Goal: Communication & Community: Ask a question

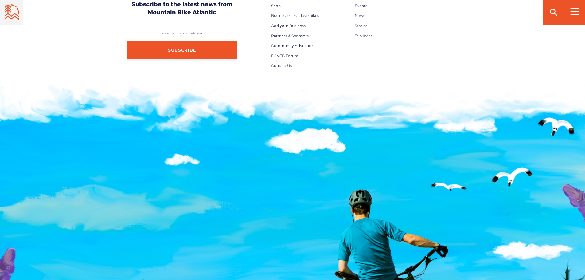
scroll to position [2182, 0]
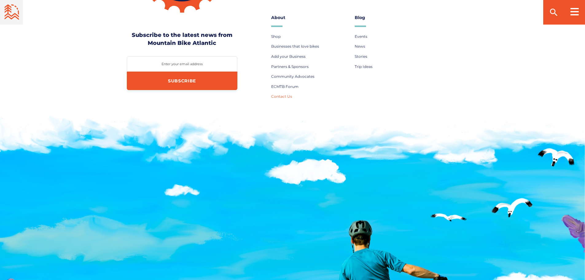
click at [278, 94] on span "Contact Us" at bounding box center [281, 96] width 21 height 5
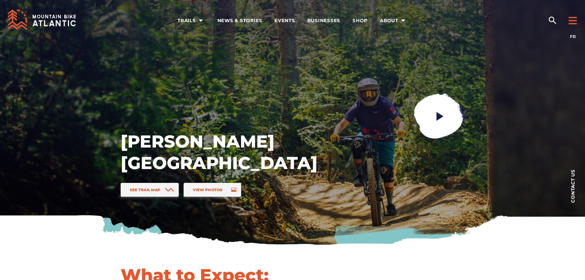
click at [570, 20] on rect at bounding box center [573, 20] width 8 height 1
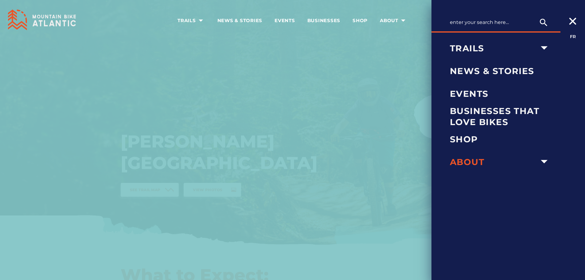
click at [482, 162] on span "About" at bounding box center [493, 161] width 87 height 11
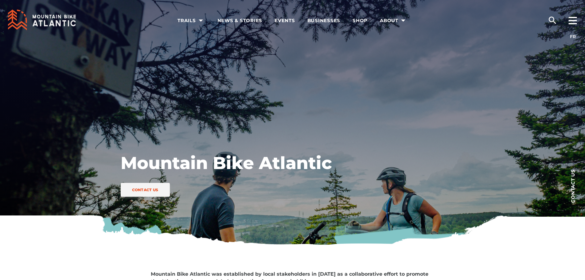
scroll to position [154, 0]
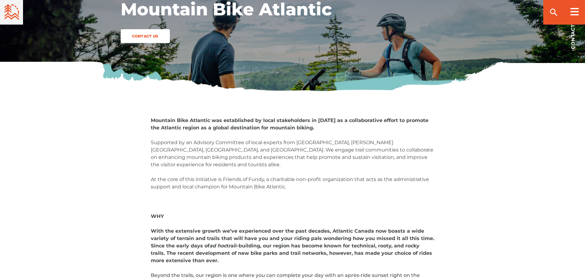
click at [144, 36] on span "Contact Us" at bounding box center [145, 36] width 31 height 5
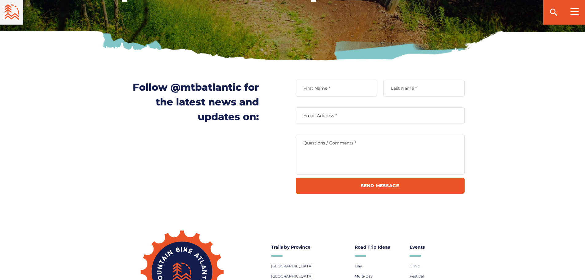
scroll to position [369, 0]
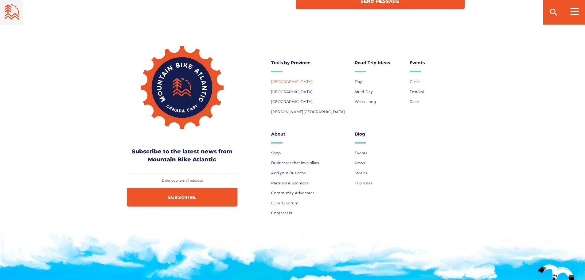
click at [288, 81] on span "[GEOGRAPHIC_DATA]" at bounding box center [291, 81] width 41 height 5
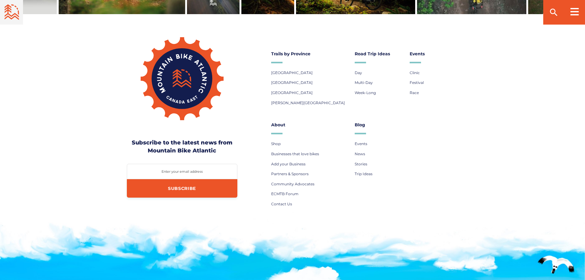
scroll to position [1690, 0]
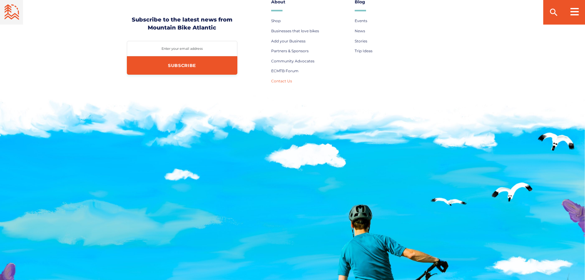
click at [279, 79] on span "Contact Us" at bounding box center [281, 81] width 21 height 5
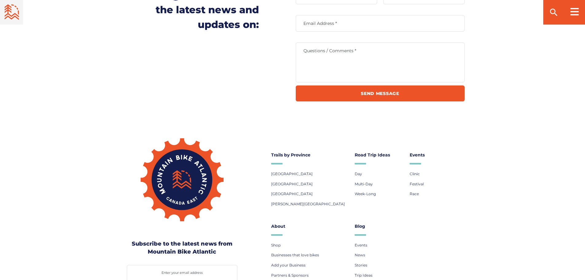
scroll to position [246, 0]
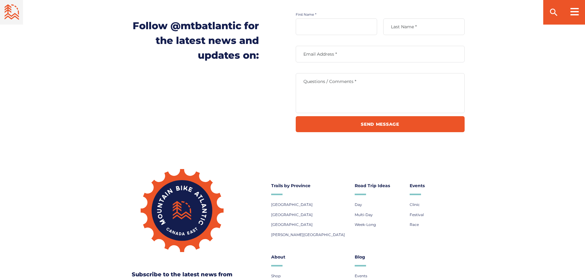
click at [344, 21] on div "First Name *" at bounding box center [336, 26] width 81 height 17
type input "s"
type input "[PERSON_NAME]"
type input "[EMAIL_ADDRESS][DOMAIN_NAME]"
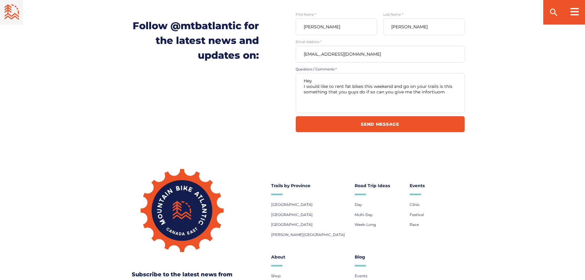
drag, startPoint x: 437, startPoint y: 90, endPoint x: 421, endPoint y: 101, distance: 19.4
click at [421, 101] on textarea "Hey I would like to rent fat bikes this weekend and go on your trails is this s…" at bounding box center [380, 93] width 169 height 40
drag, startPoint x: 454, startPoint y: 93, endPoint x: 446, endPoint y: 94, distance: 7.5
click at [454, 93] on textarea "Hey I would like to rent fat bikes this weekend and go on your trails is this s…" at bounding box center [380, 93] width 169 height 40
drag, startPoint x: 446, startPoint y: 94, endPoint x: 435, endPoint y: 94, distance: 11.4
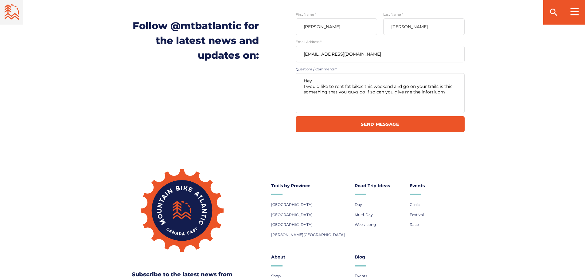
click at [435, 94] on textarea "Hey I would like to rent fat bikes this weekend and go on your trails is this s…" at bounding box center [380, 93] width 169 height 40
click at [426, 101] on textarea "Hey I would like to rent fat bikes this weekend and go on your trails is this s…" at bounding box center [380, 93] width 169 height 40
click at [441, 94] on textarea "Hey I would like to rent fat bikes this weekend and go on your trails is this s…" at bounding box center [380, 93] width 169 height 40
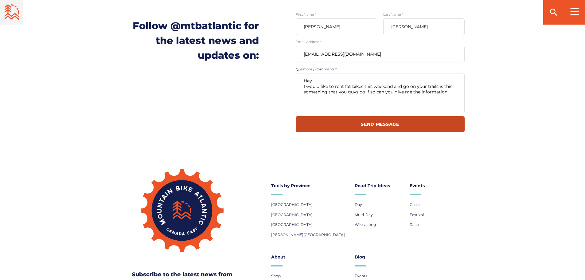
type textarea "Hey I would like to rent fat bikes this weekend and go on your trails is this s…"
click at [377, 124] on input "Send Message" at bounding box center [380, 124] width 169 height 16
